Goal: Check status: Check status

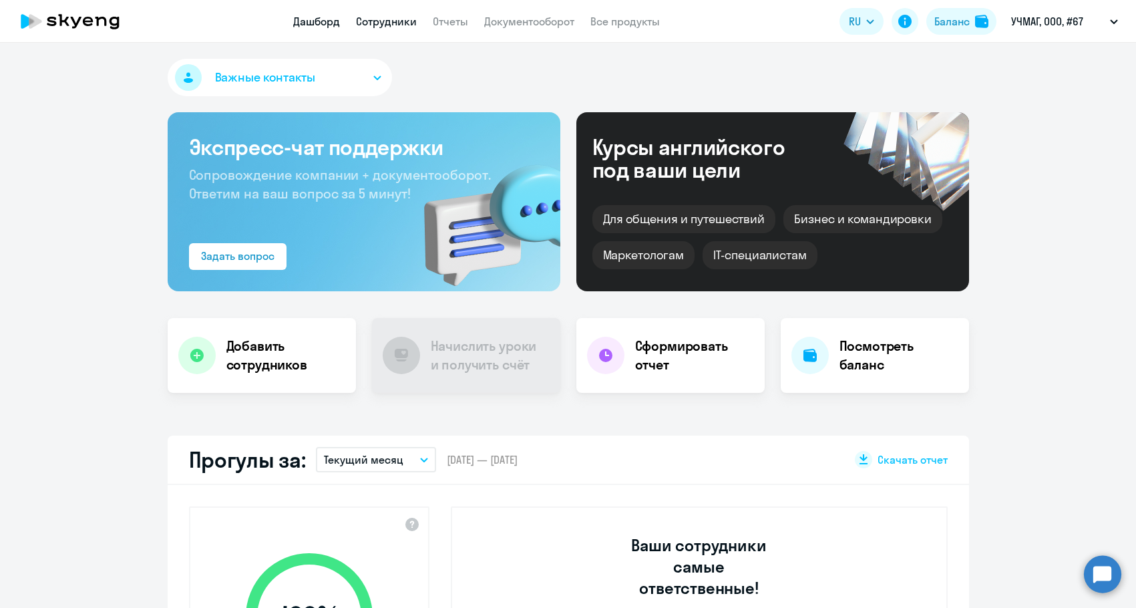
click at [385, 17] on link "Сотрудники" at bounding box center [386, 21] width 61 height 13
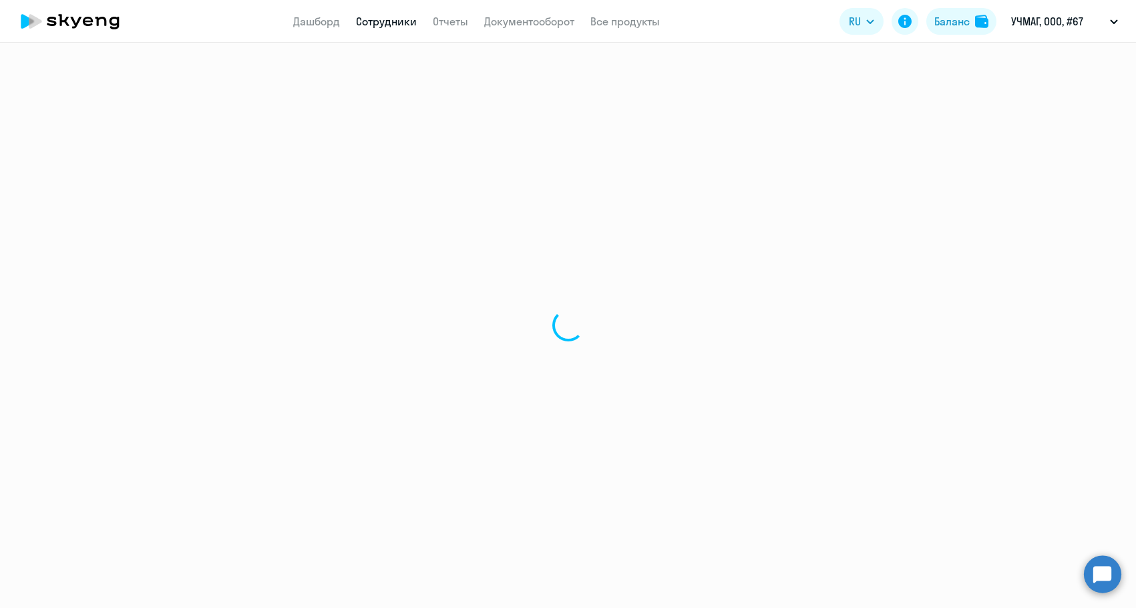
select select "30"
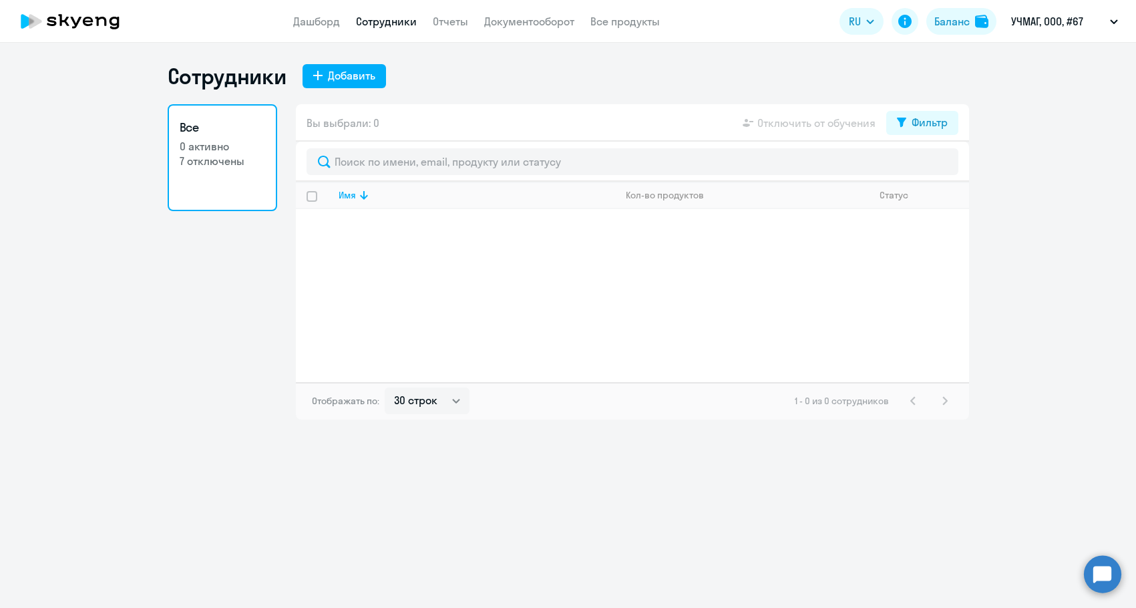
click at [225, 176] on link "Все 0 активно 7 отключены" at bounding box center [223, 157] width 110 height 107
click at [899, 126] on icon at bounding box center [901, 123] width 9 height 10
click at [909, 164] on div "Показать отключенных от обучения" at bounding box center [851, 170] width 194 height 24
click at [945, 164] on span at bounding box center [936, 166] width 23 height 13
click at [925, 166] on input "checkbox" at bounding box center [925, 166] width 1 height 1
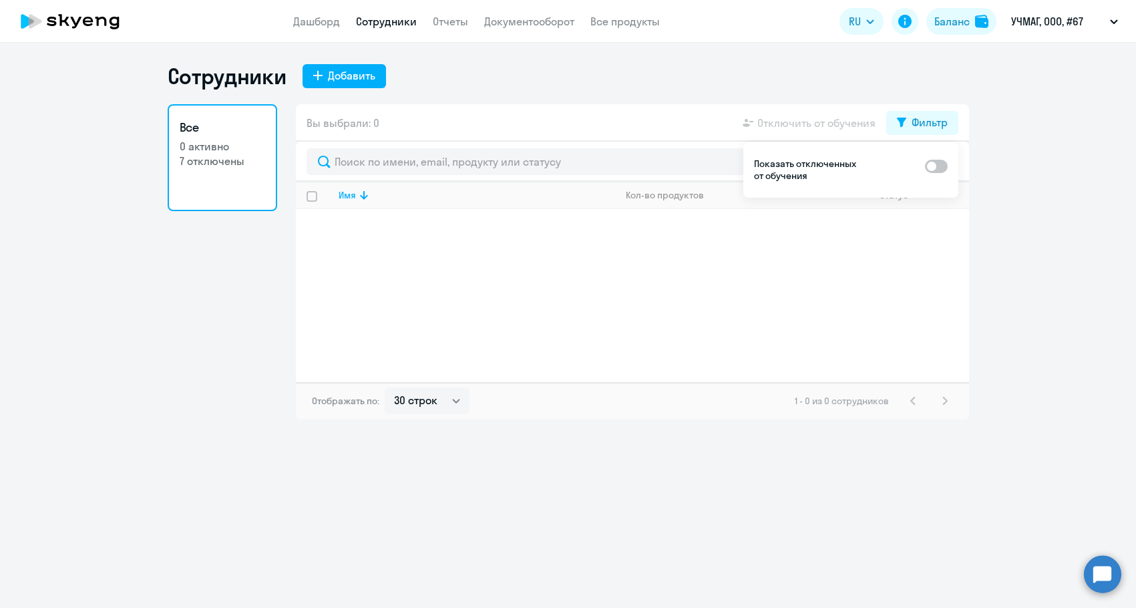
checkbox input "true"
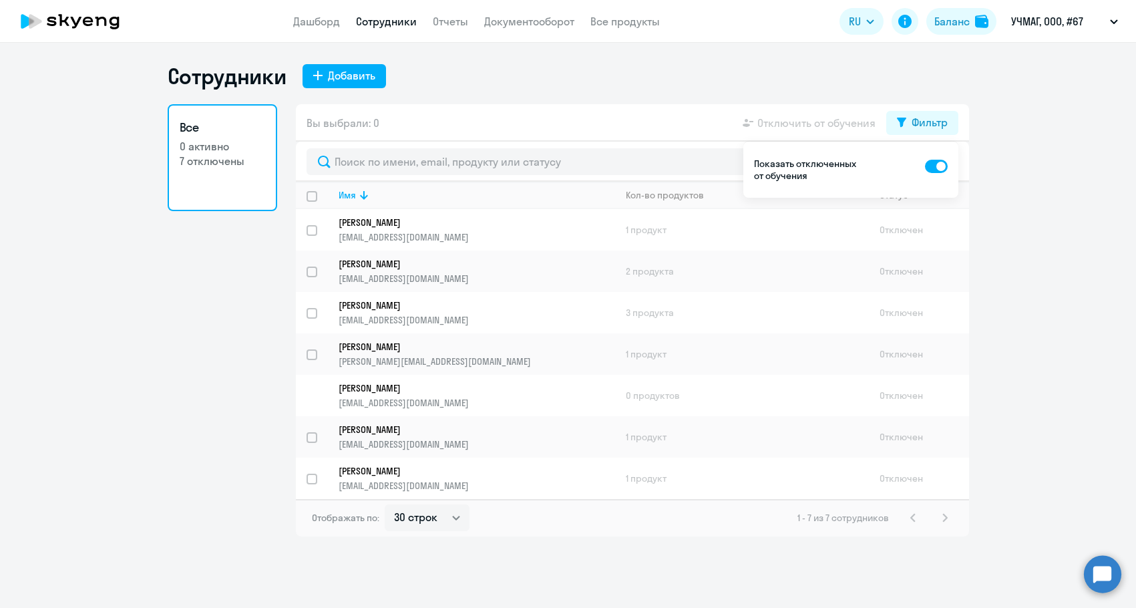
click at [1059, 313] on ng-component "Сотрудники Добавить Все 0 активно 7 отключены Вы выбрали: 0 Отключить от обучен…" at bounding box center [568, 300] width 1136 height 474
click at [387, 347] on p "Гринин Леонид" at bounding box center [468, 347] width 258 height 12
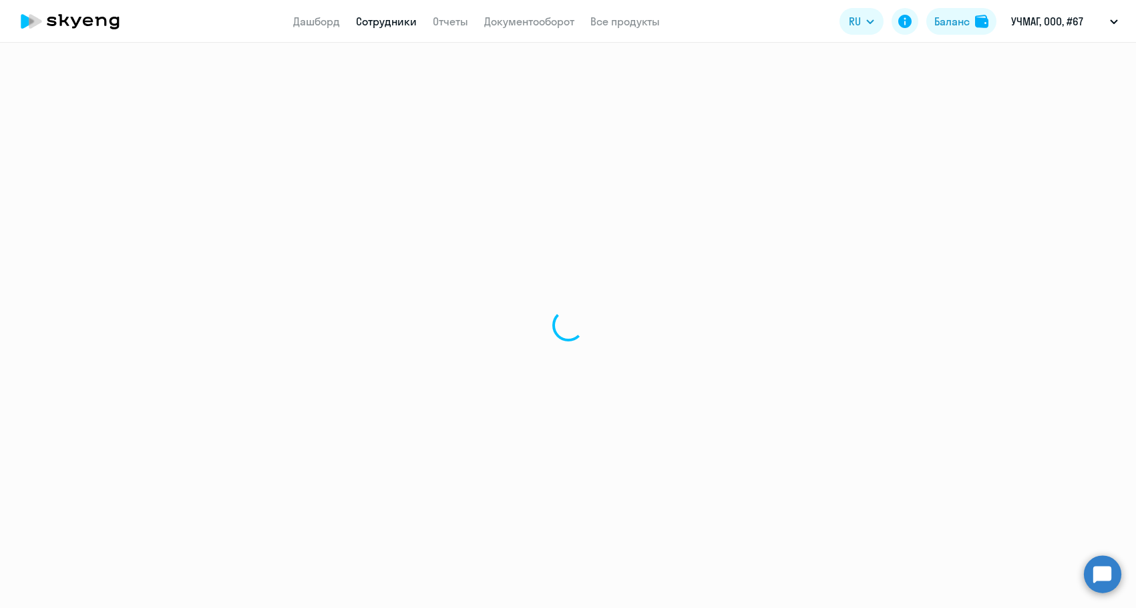
select select "english"
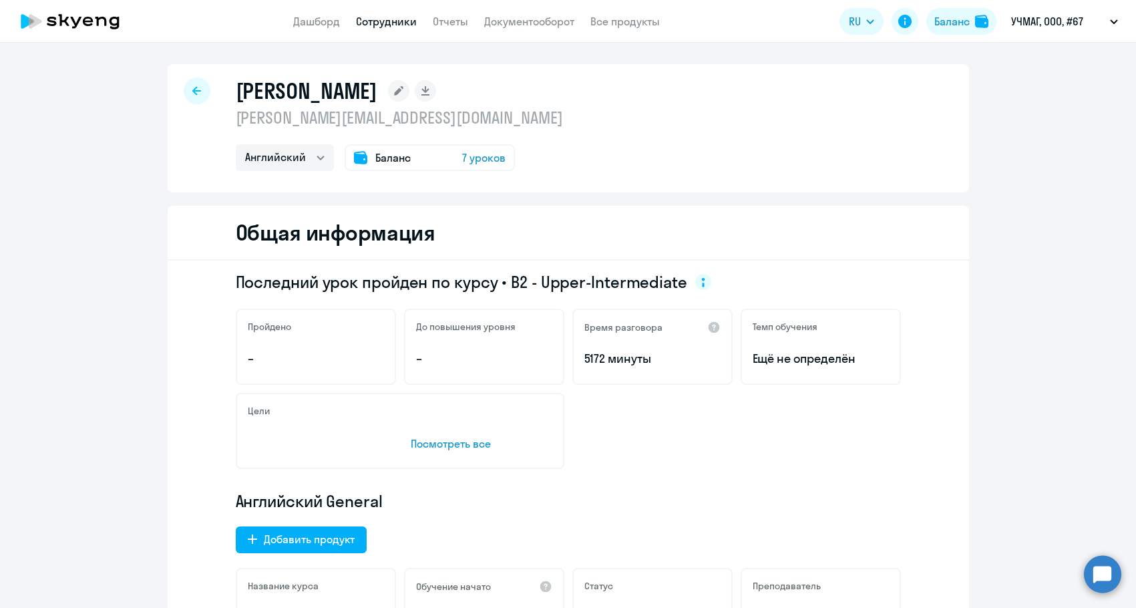
click at [382, 138] on div "Гринин Леонид leonid.grinin@gmail.com Английский Баланс 7 уроков" at bounding box center [399, 124] width 327 height 94
click at [375, 160] on span "Баланс" at bounding box center [392, 158] width 35 height 16
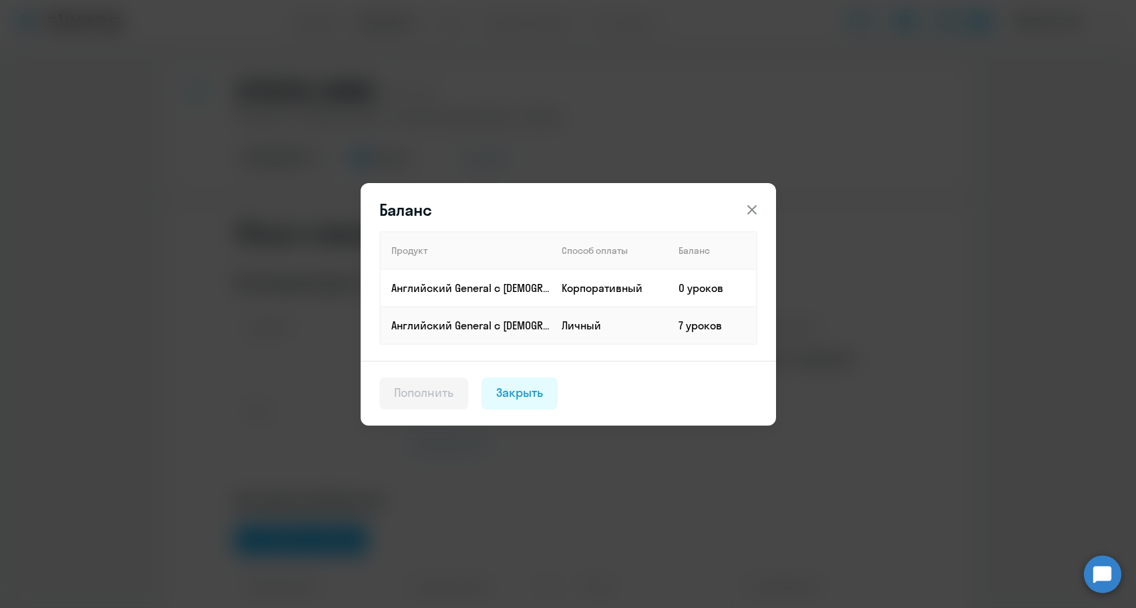
click at [373, 160] on div "Баланс Продукт Способ оплаты Баланс Английский General с русскоговорящим препод…" at bounding box center [568, 304] width 647 height 374
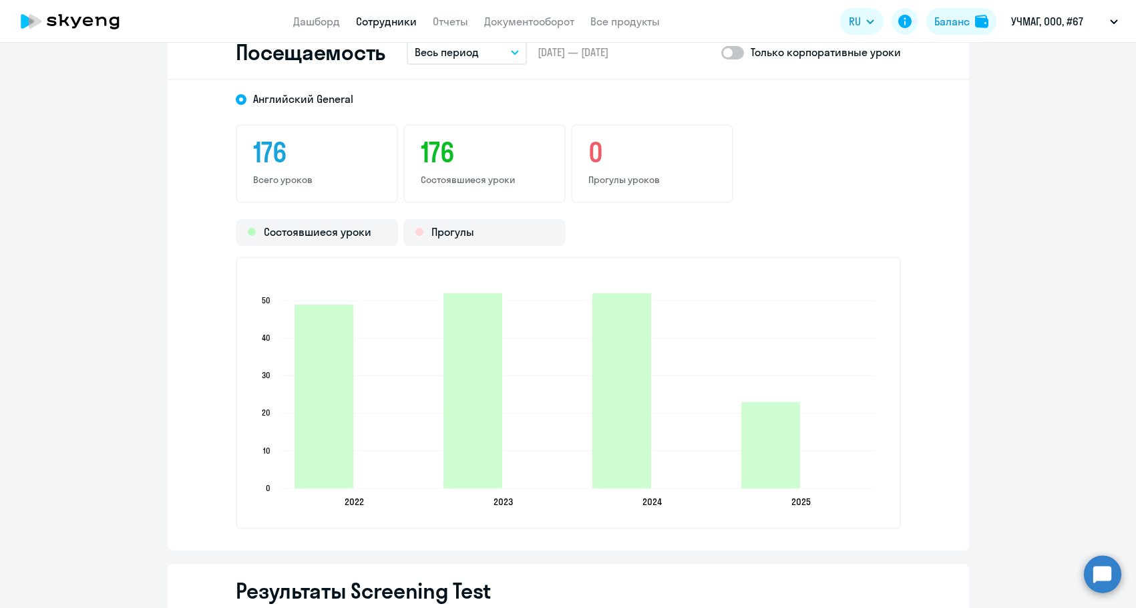
scroll to position [1670, 0]
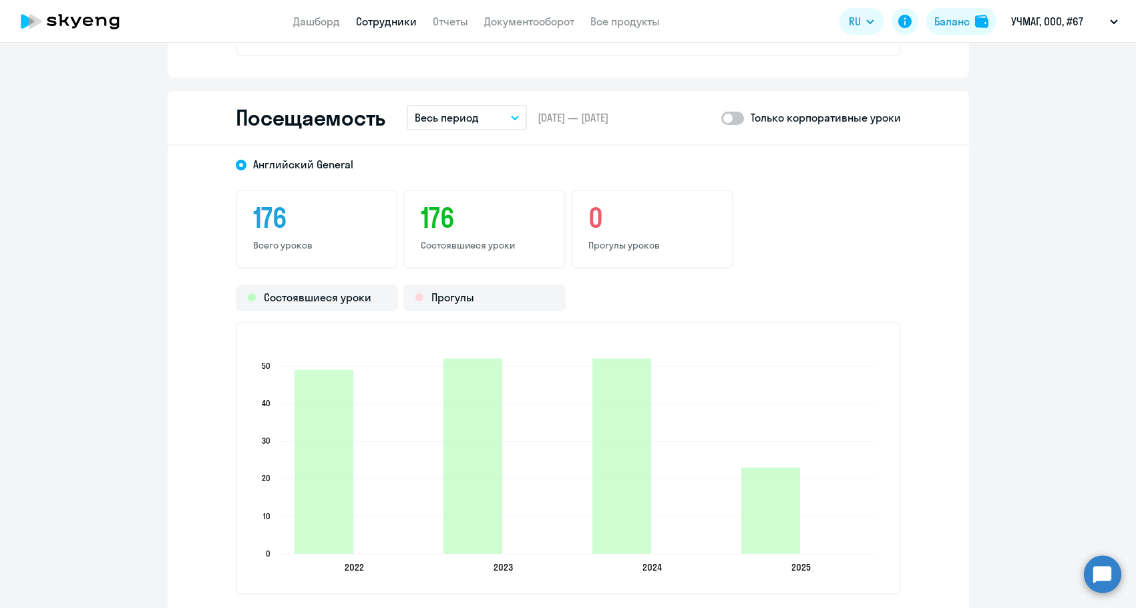
click at [726, 121] on span at bounding box center [733, 118] width 23 height 13
click at [722, 118] on input "checkbox" at bounding box center [721, 118] width 1 height 1
checkbox input "true"
click at [464, 133] on div "Посещаемость Весь период – 18.05.2016 — 25.09.2025 Только корпоративные уроки" at bounding box center [569, 118] width 802 height 55
click at [462, 128] on button "Весь период" at bounding box center [467, 117] width 120 height 25
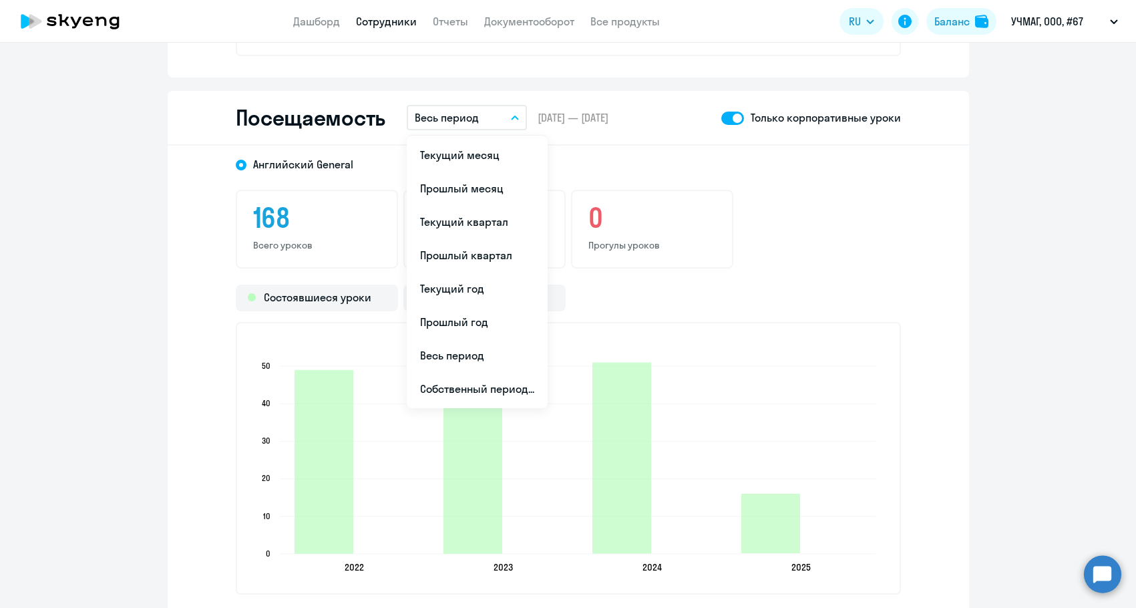
click at [451, 152] on li "Текущий месяц" at bounding box center [477, 154] width 141 height 33
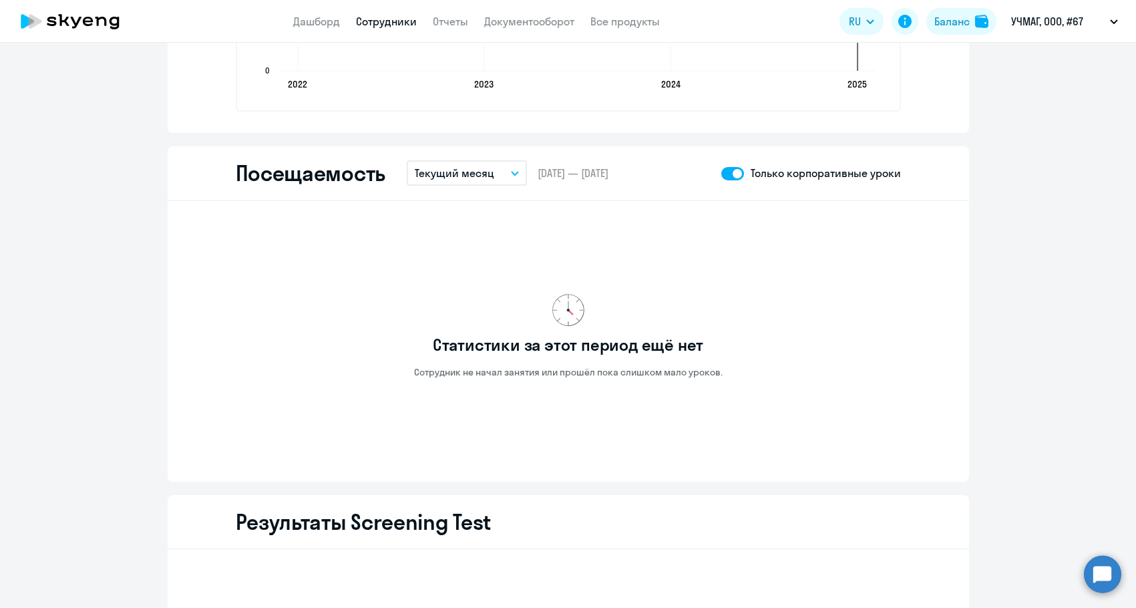
scroll to position [1603, 0]
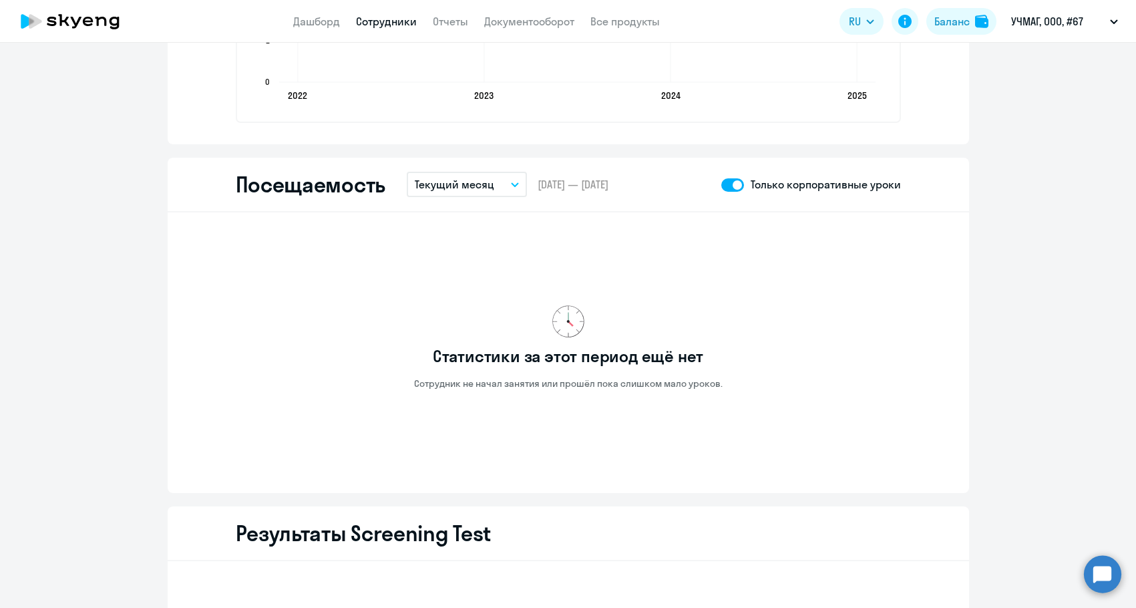
click at [381, 25] on link "Сотрудники" at bounding box center [386, 21] width 61 height 13
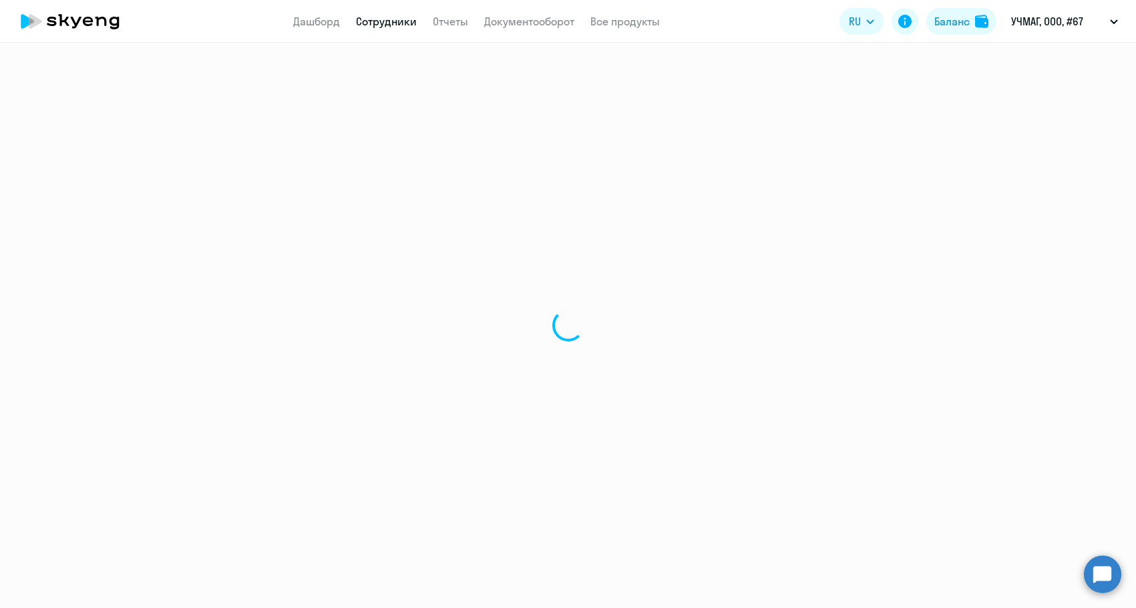
select select "30"
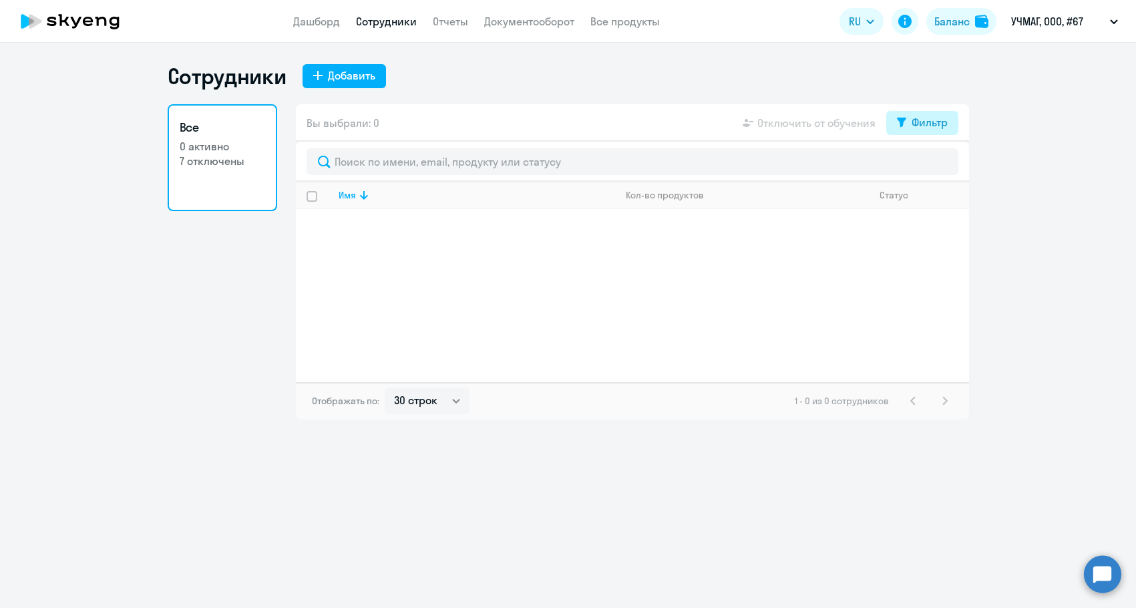
click at [913, 129] on div "Фильтр" at bounding box center [930, 122] width 36 height 16
click at [812, 176] on p "Показать отключенных от обучения" at bounding box center [807, 170] width 106 height 24
click at [935, 167] on span at bounding box center [936, 166] width 23 height 13
click at [925, 166] on input "checkbox" at bounding box center [925, 166] width 1 height 1
checkbox input "true"
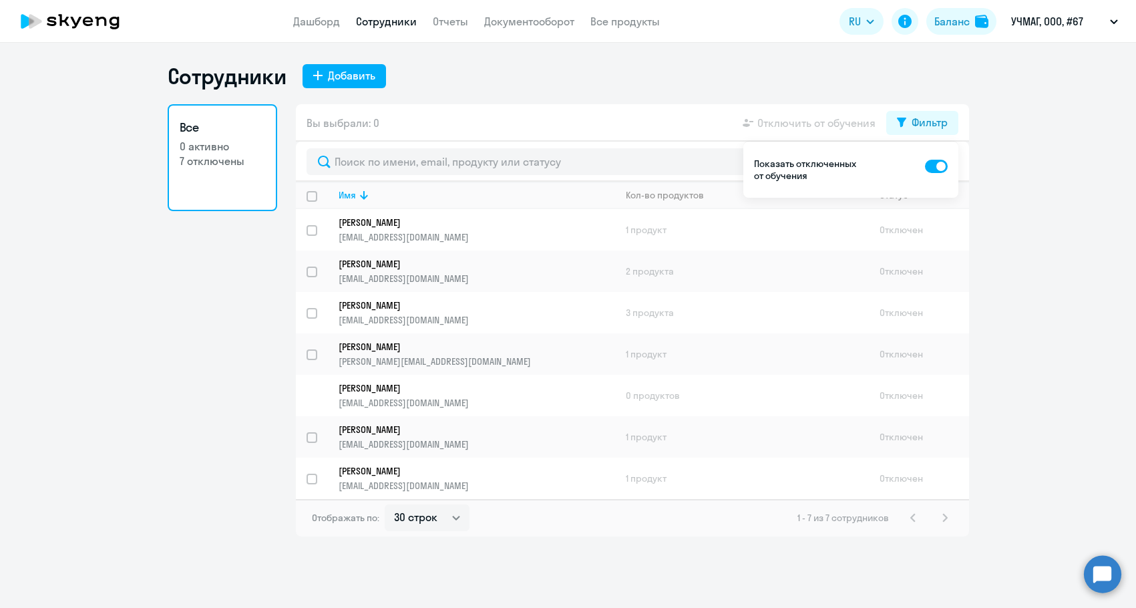
click at [1003, 271] on ng-component "Сотрудники Добавить Все 0 активно 7 отключены Вы выбрали: 0 Отключить от обучен…" at bounding box center [568, 300] width 1136 height 474
click at [378, 307] on p "Гринин Леонид" at bounding box center [468, 305] width 258 height 12
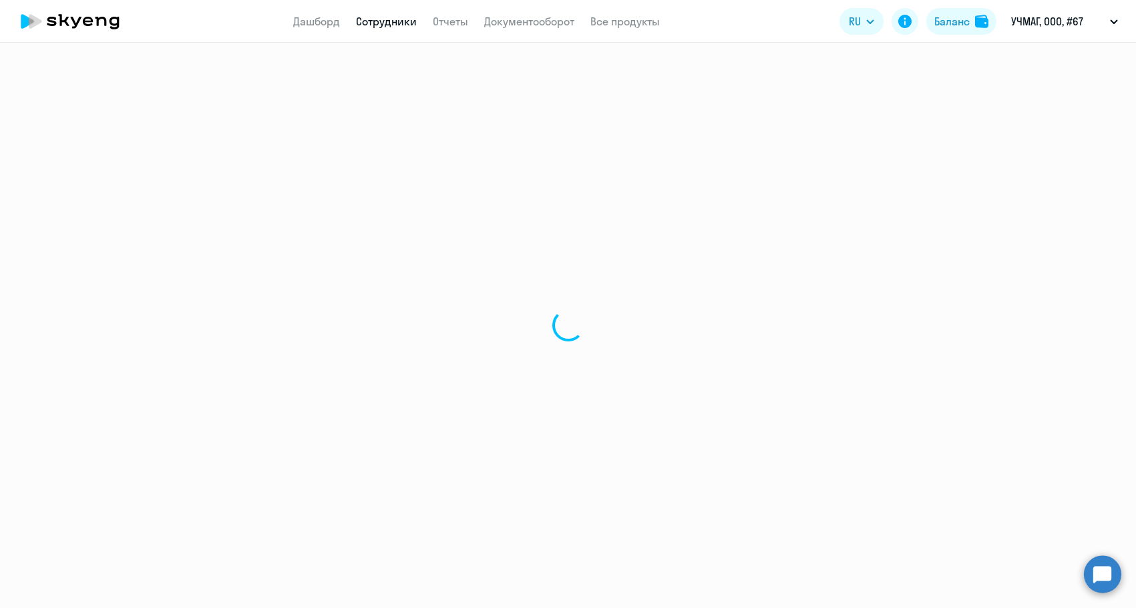
select select "english"
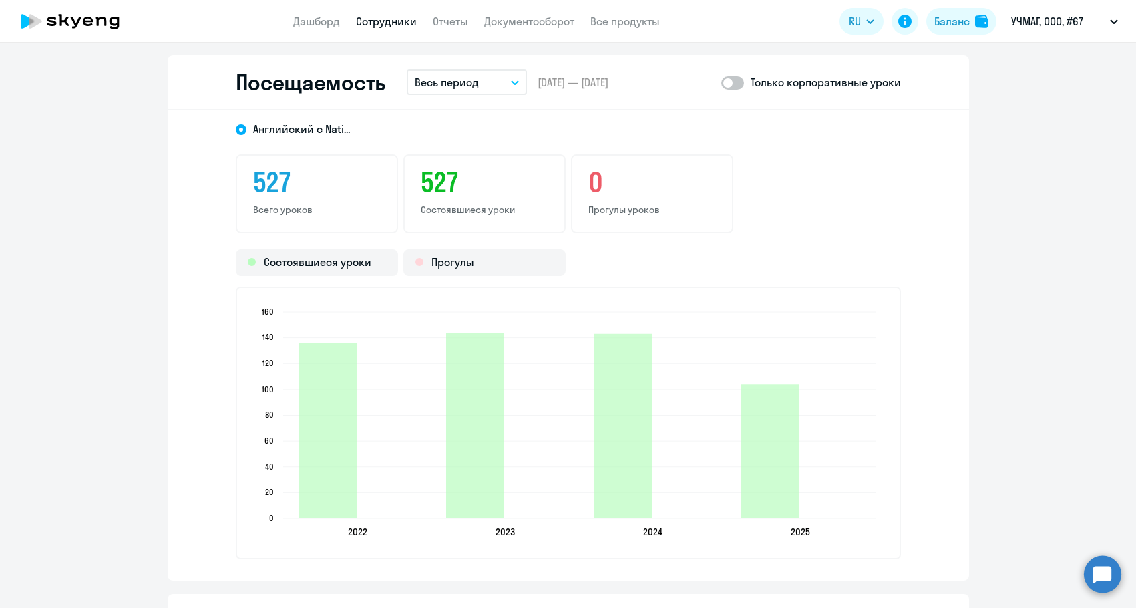
scroll to position [1603, 0]
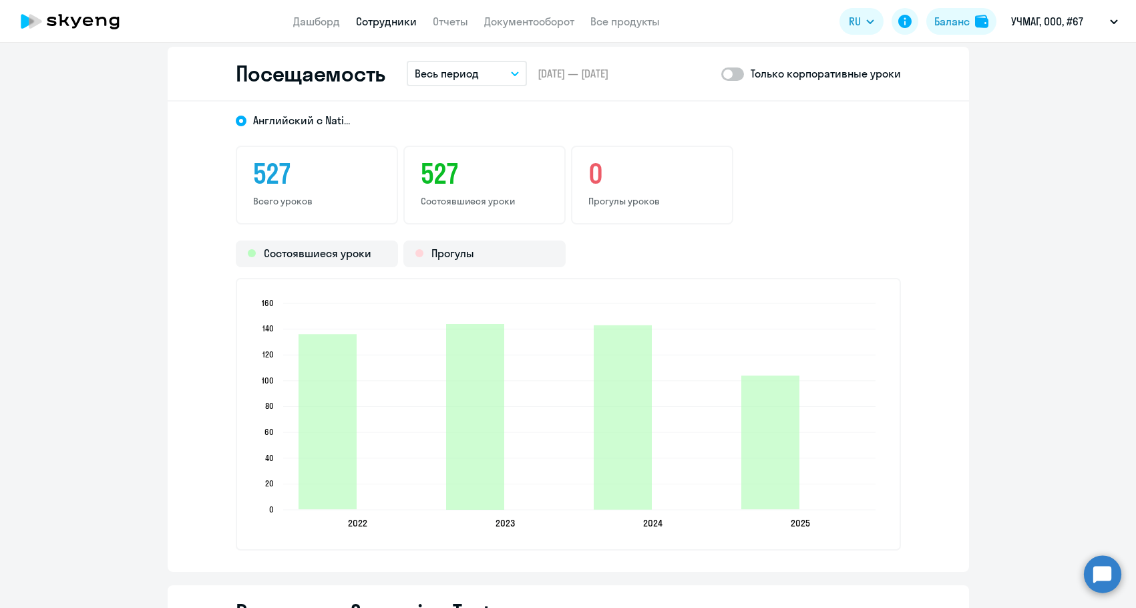
click at [486, 72] on button "Весь период" at bounding box center [467, 73] width 120 height 25
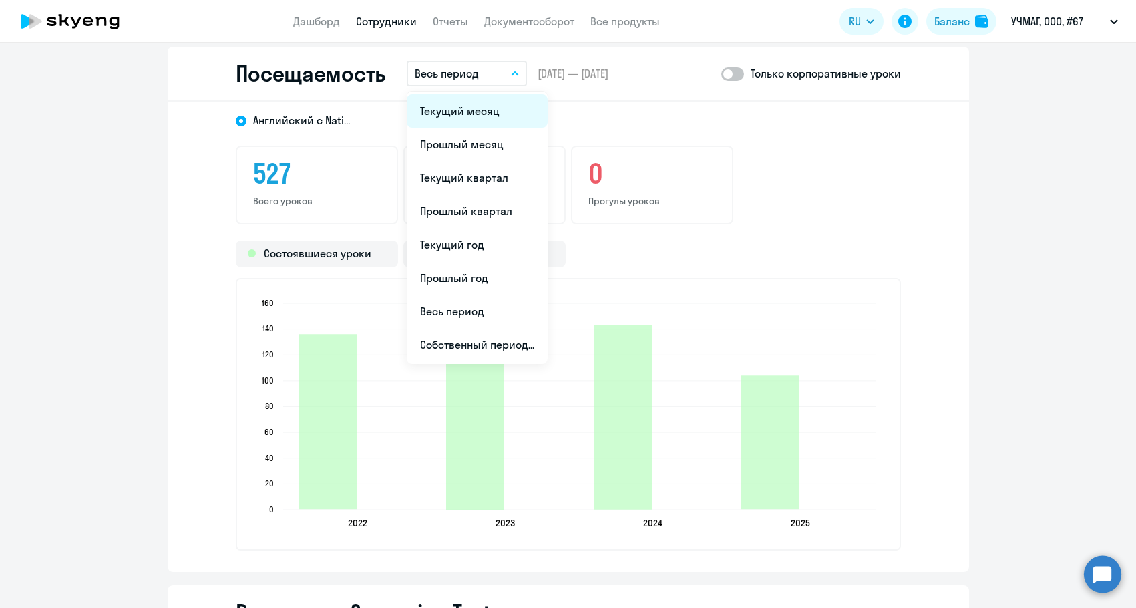
click at [470, 123] on li "Текущий месяц" at bounding box center [477, 110] width 141 height 33
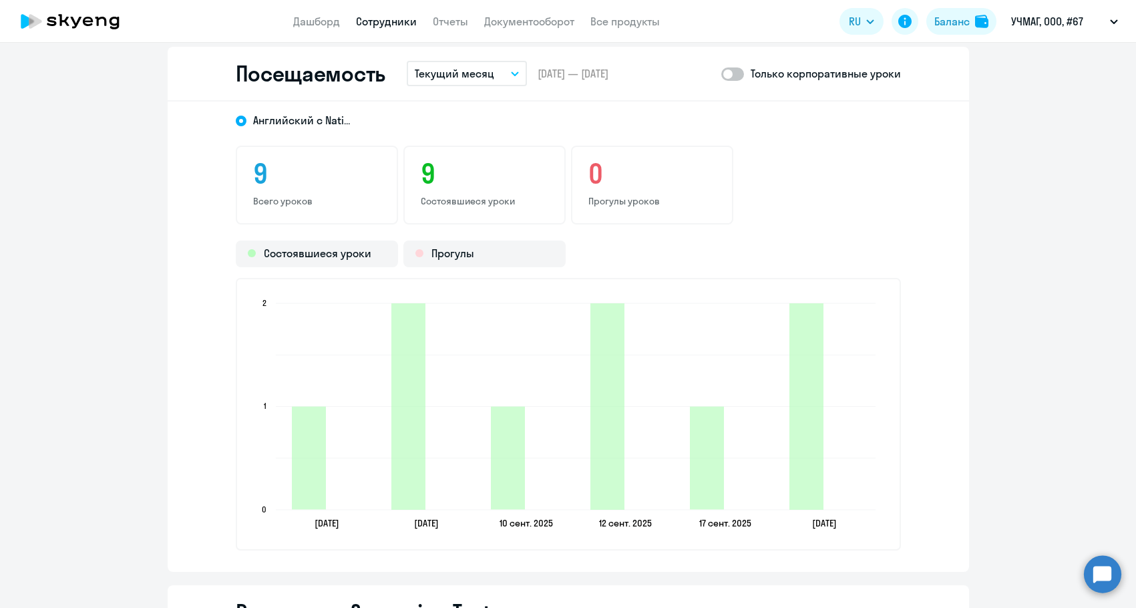
click at [726, 77] on span at bounding box center [733, 73] width 23 height 13
click at [722, 74] on input "checkbox" at bounding box center [721, 73] width 1 height 1
checkbox input "true"
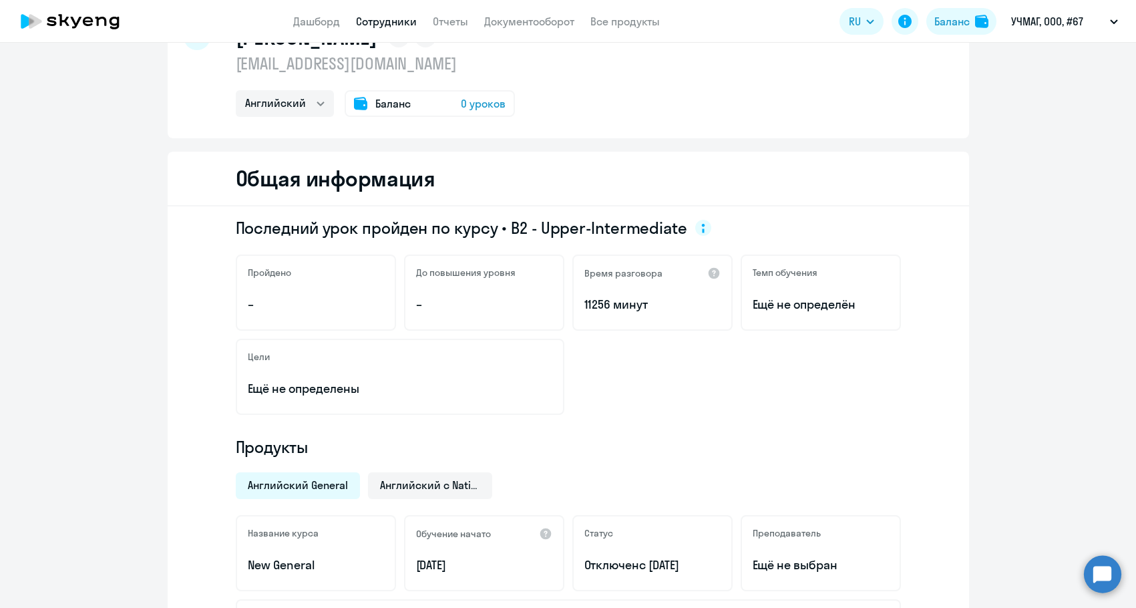
scroll to position [0, 0]
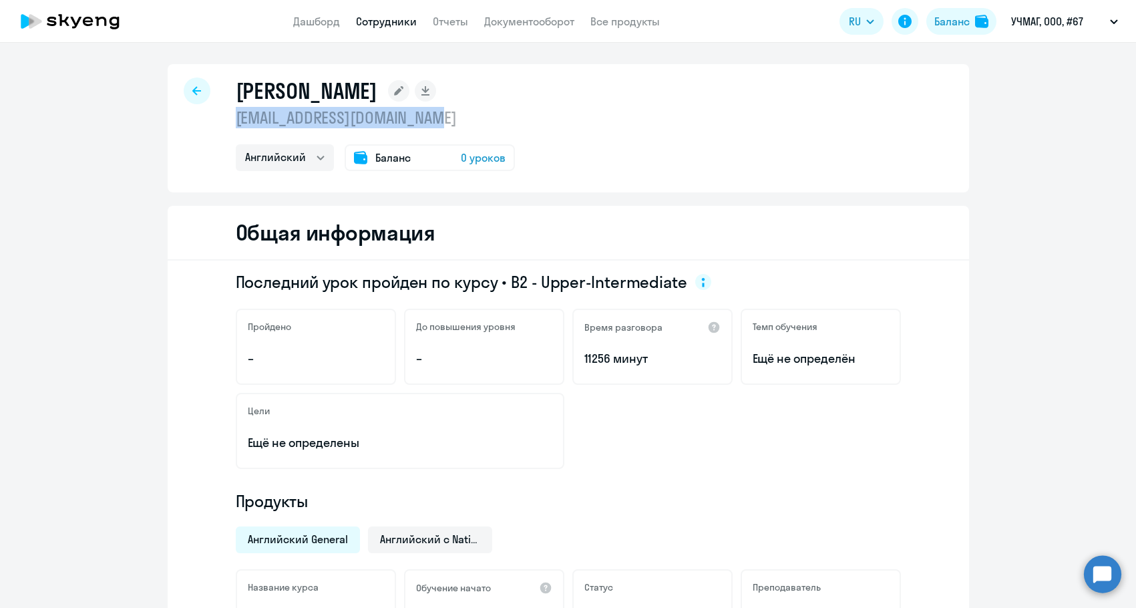
drag, startPoint x: 232, startPoint y: 122, endPoint x: 510, endPoint y: 123, distance: 278.6
click at [510, 123] on div "Гринин Леонид gendirector@uchitel-izd.ru Английский Баланс 0 уроков" at bounding box center [569, 128] width 802 height 128
copy p "gendirector@uchitel-izd.ru"
click at [980, 21] on img at bounding box center [981, 21] width 13 height 13
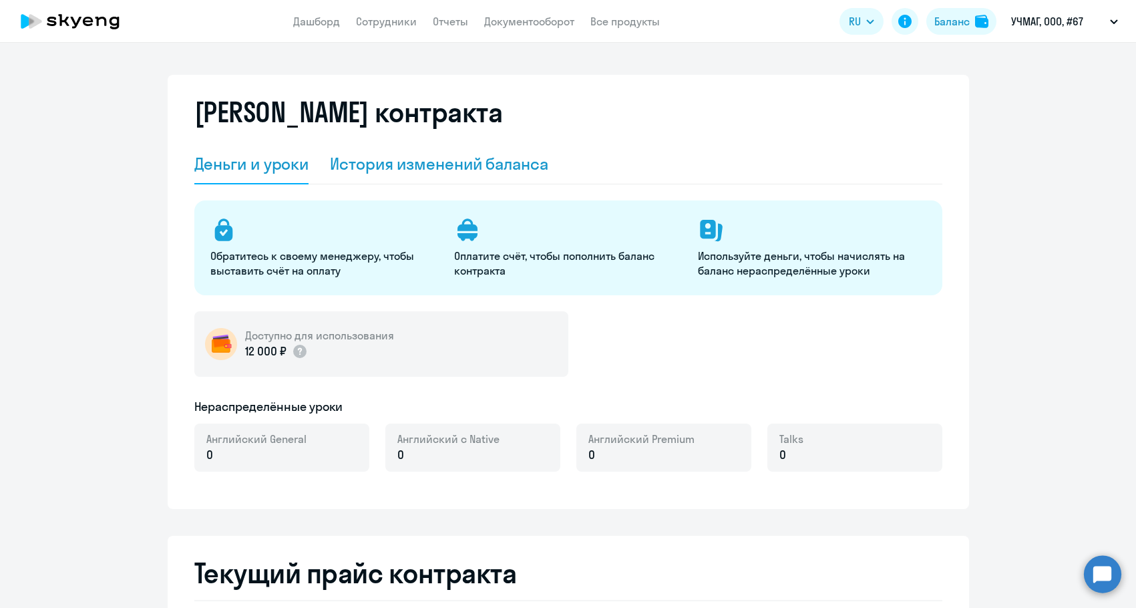
click at [430, 168] on div "История изменений баланса" at bounding box center [439, 163] width 218 height 21
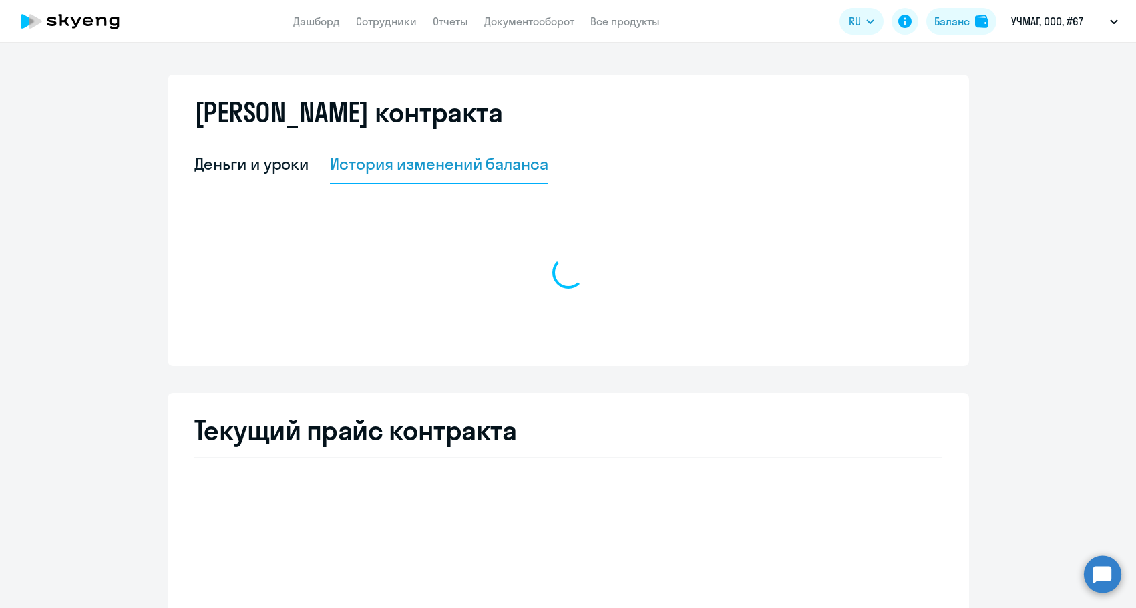
select select "english_adult_not_native_speaker"
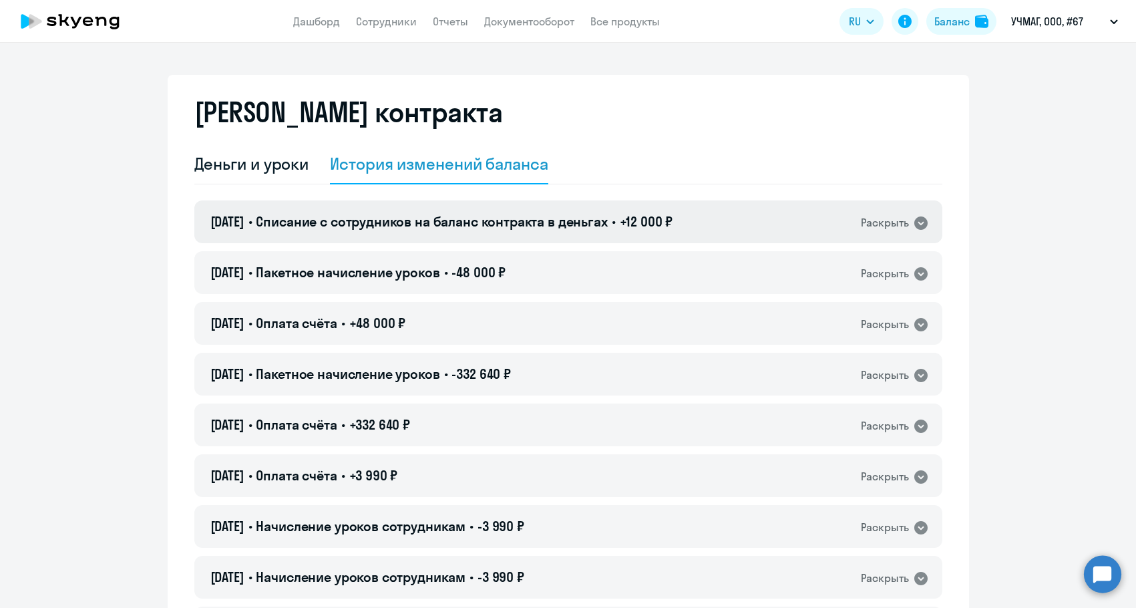
click at [511, 226] on span "Списание с сотрудников на баланс контракта в деньгах" at bounding box center [431, 221] width 351 height 17
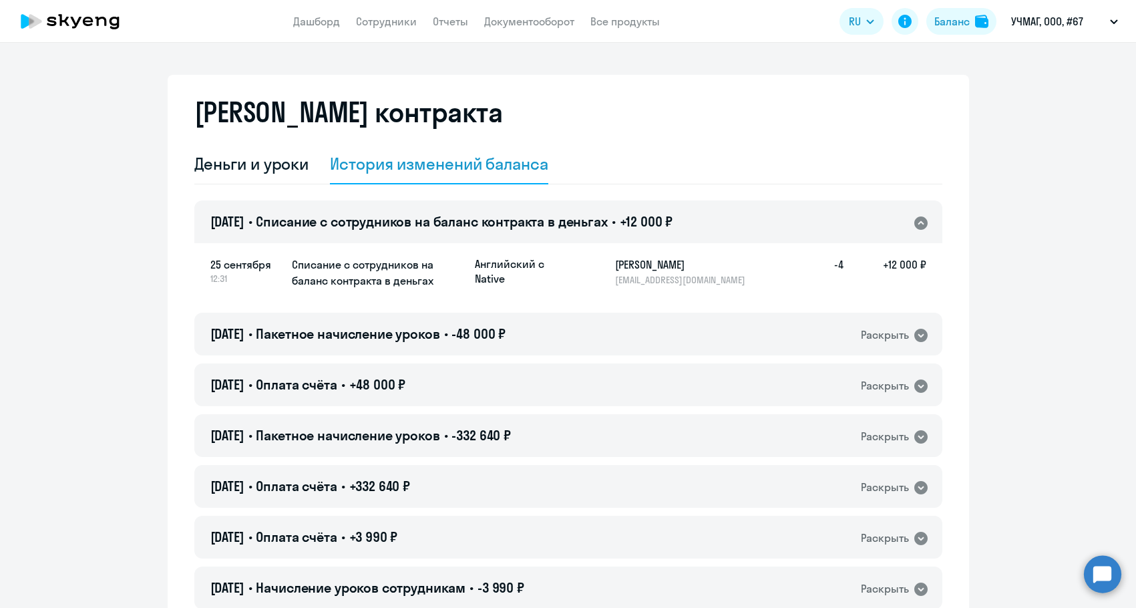
click at [511, 226] on span "Списание с сотрудников на баланс контракта в деньгах" at bounding box center [431, 221] width 351 height 17
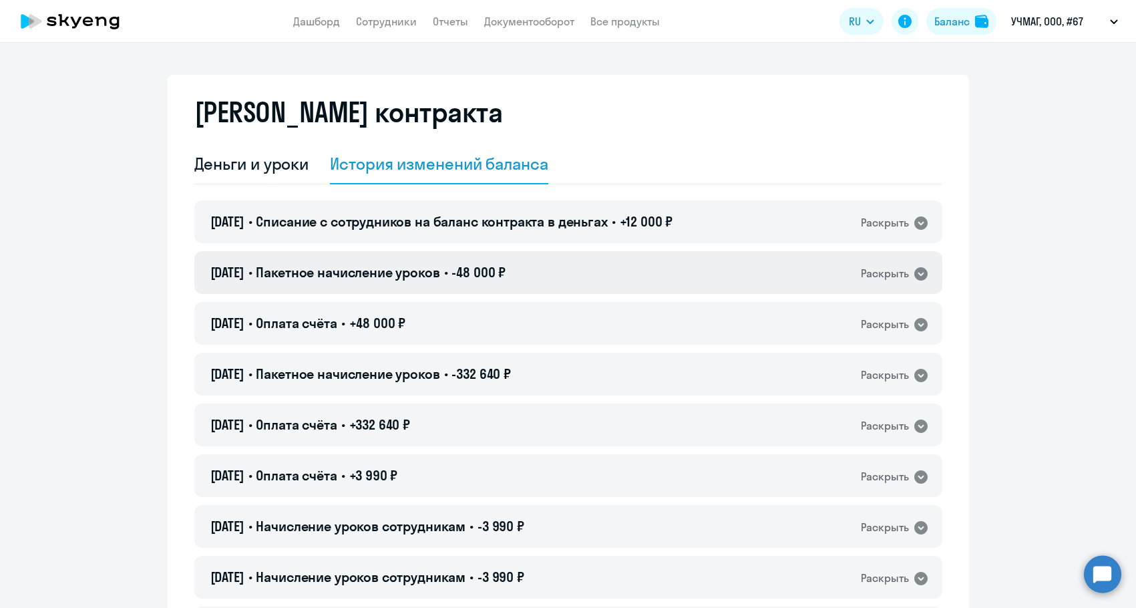
click at [496, 273] on span "-48 000 ₽" at bounding box center [479, 272] width 54 height 17
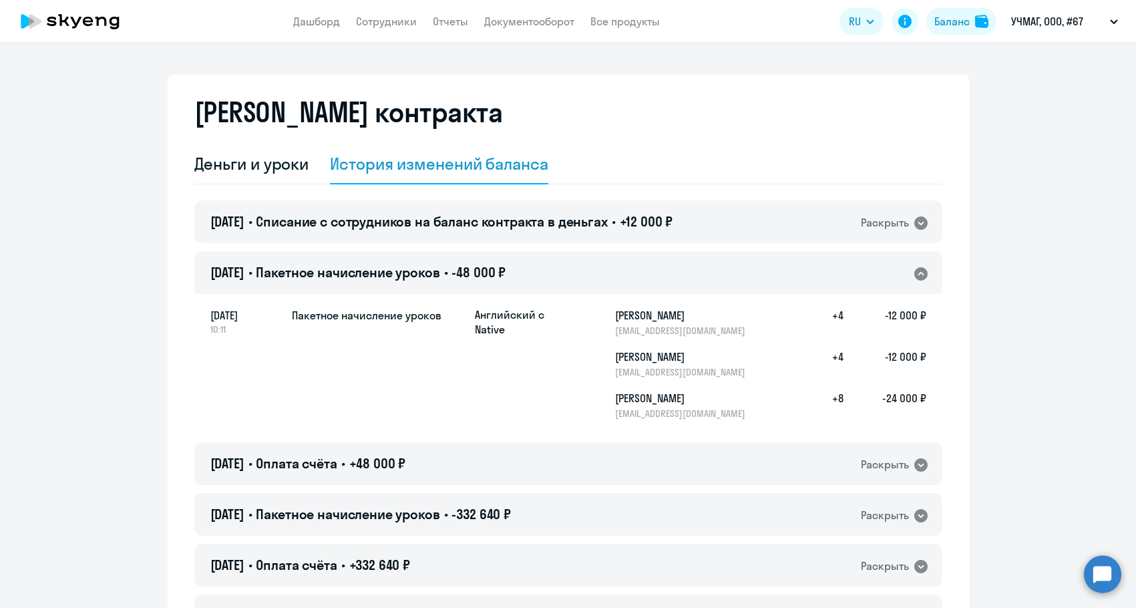
click at [496, 273] on span "-48 000 ₽" at bounding box center [479, 272] width 54 height 17
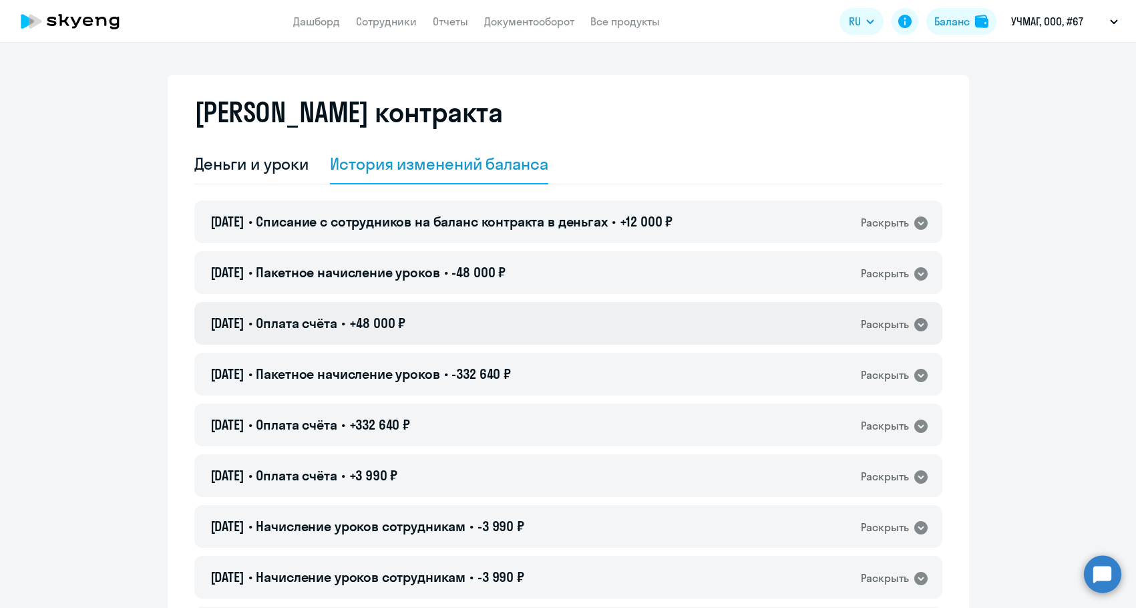
click at [475, 313] on div "20.08.2025 • Оплата счёта • +48 000 ₽ Раскрыть" at bounding box center [568, 323] width 748 height 43
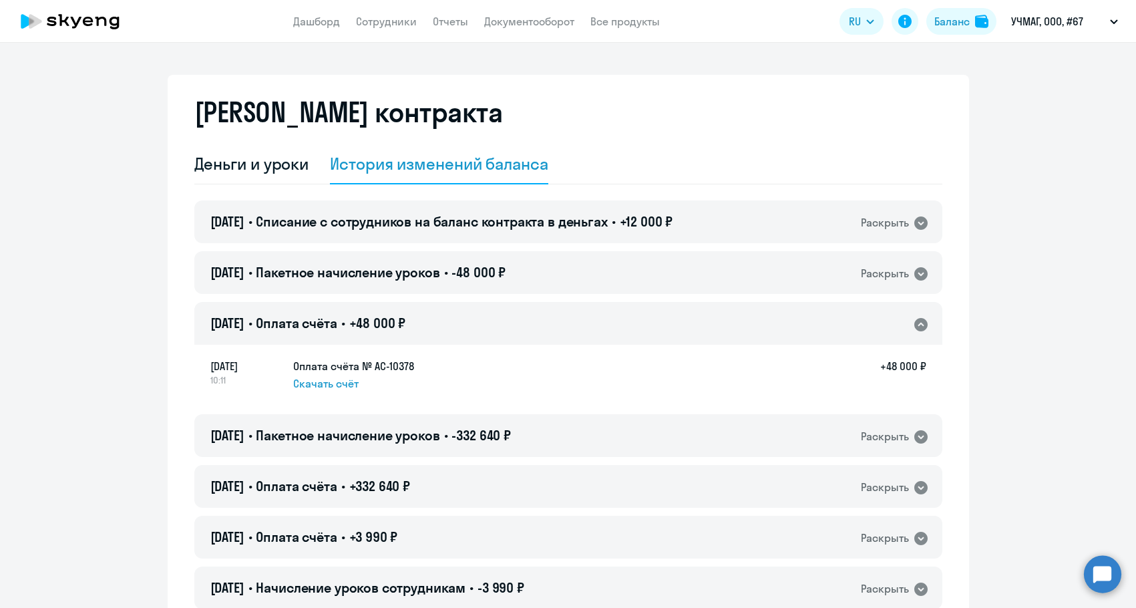
click at [475, 313] on div "20.08.2025 • Оплата счёта • +48 000 ₽ Раскрыть" at bounding box center [568, 323] width 748 height 43
click at [496, 213] on span "Списание с сотрудников на баланс контракта в деньгах" at bounding box center [431, 221] width 351 height 17
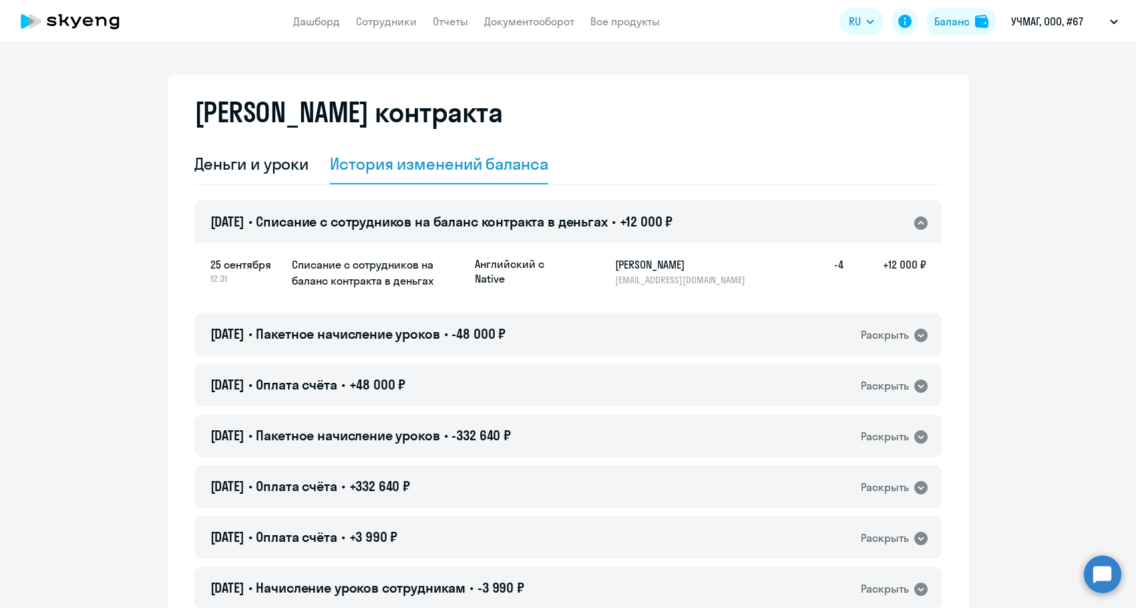
click at [496, 213] on span "Списание с сотрудников на баланс контракта в деньгах" at bounding box center [431, 221] width 351 height 17
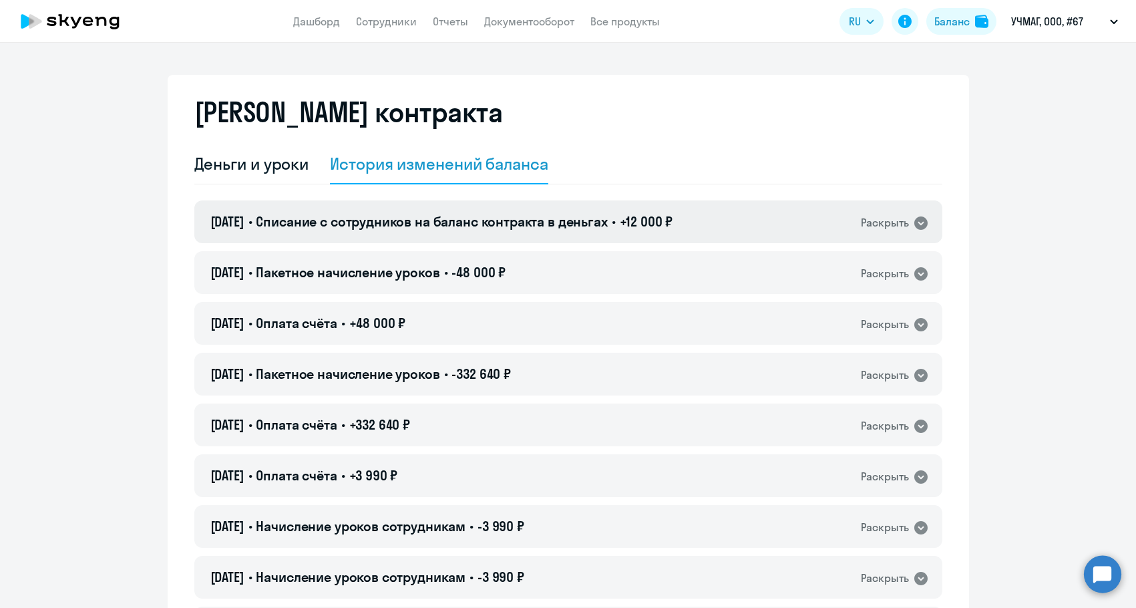
click at [448, 213] on span "Списание с сотрудников на баланс контракта в деньгах" at bounding box center [431, 221] width 351 height 17
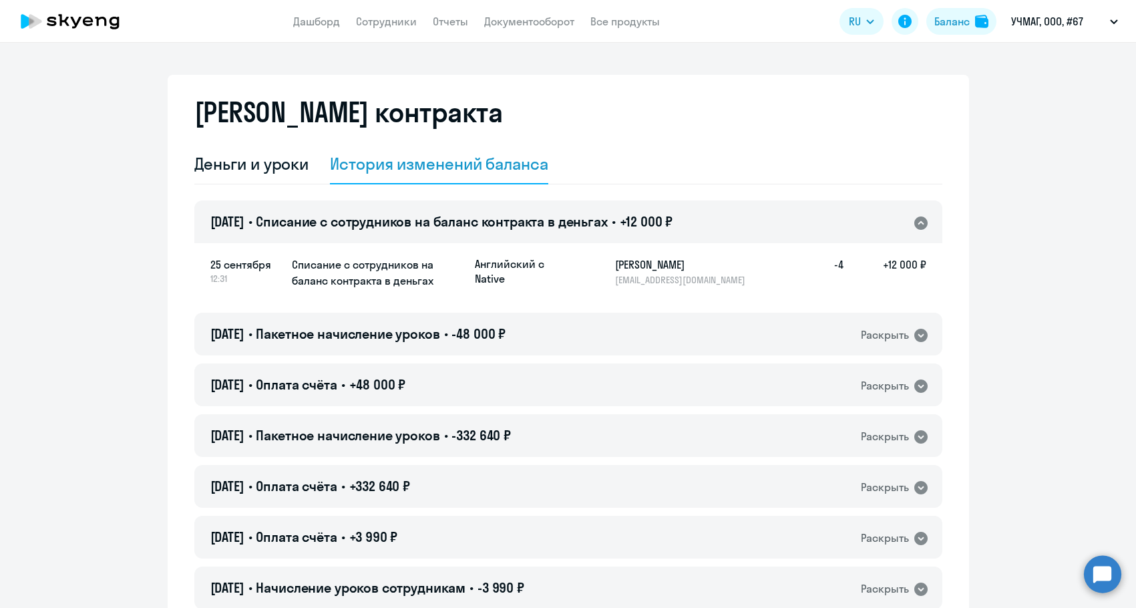
click at [448, 213] on span "Списание с сотрудников на баланс контракта в деньгах" at bounding box center [431, 221] width 351 height 17
